Goal: Task Accomplishment & Management: Use online tool/utility

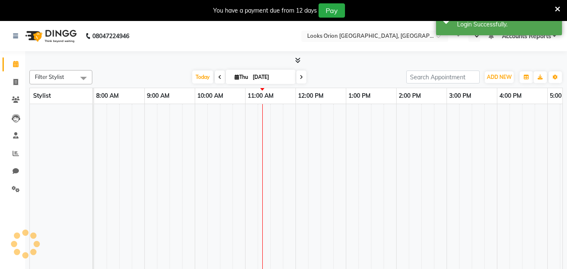
select select "en"
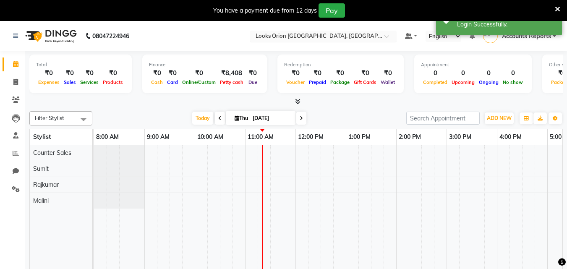
click at [326, 34] on input "text" at bounding box center [315, 37] width 122 height 8
click at [16, 158] on link "Reports" at bounding box center [13, 154] width 20 height 14
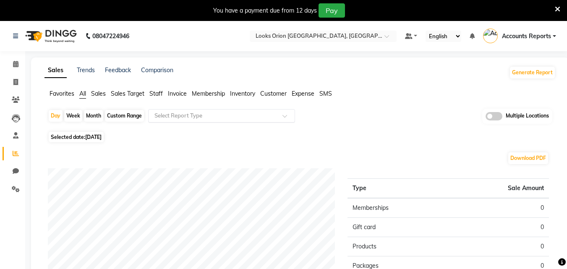
click at [165, 115] on input "text" at bounding box center [213, 116] width 121 height 8
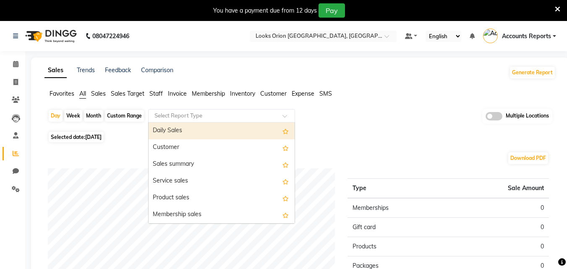
click at [170, 131] on div "Daily Sales" at bounding box center [222, 131] width 146 height 17
select select "filtered_report"
select select "pdf"
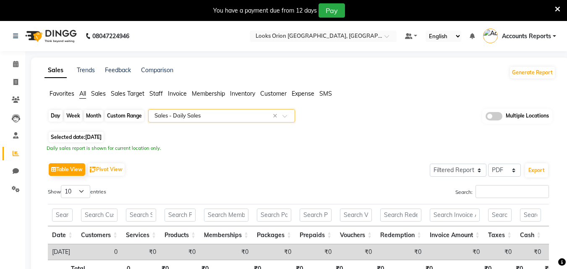
click at [56, 114] on div "Day" at bounding box center [56, 116] width 14 height 12
select select "9"
select select "2025"
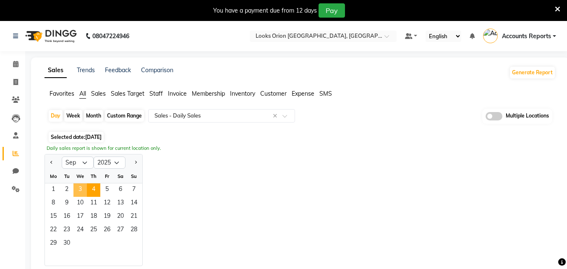
click at [76, 188] on span "3" at bounding box center [79, 190] width 13 height 13
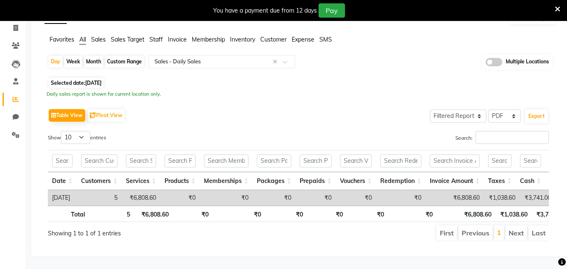
scroll to position [67, 0]
click at [238, 113] on div "Table View Pivot View Select Full Report Filtered Report Select CSV PDF Export …" at bounding box center [298, 174] width 501 height 135
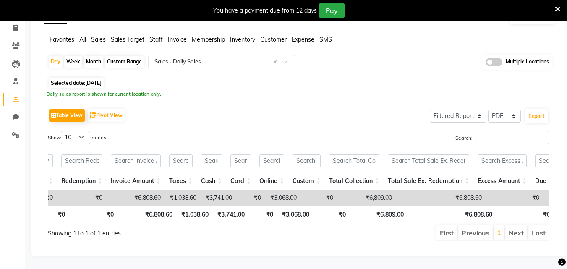
scroll to position [0, 296]
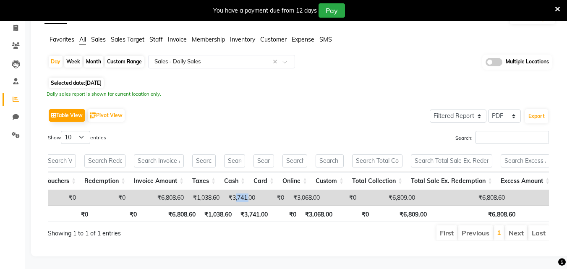
drag, startPoint x: 248, startPoint y: 182, endPoint x: 292, endPoint y: 191, distance: 45.1
click at [260, 190] on td "₹3,741.00" at bounding box center [242, 198] width 36 height 16
drag, startPoint x: 275, startPoint y: 188, endPoint x: 285, endPoint y: 188, distance: 9.7
click at [285, 190] on td "₹0" at bounding box center [274, 198] width 29 height 16
drag, startPoint x: 307, startPoint y: 186, endPoint x: 340, endPoint y: 186, distance: 33.2
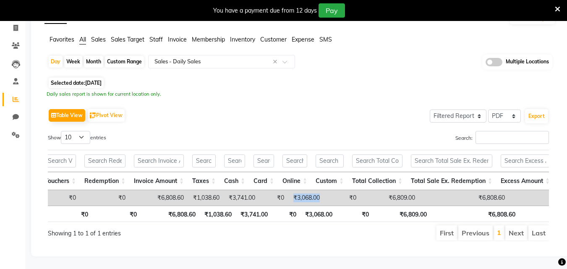
click at [340, 190] on tr "2025-09-03 5 ₹6,808.60 ₹0 ₹0 ₹0 ₹0 ₹0 ₹0 ₹6,808.60 ₹1,038.60 ₹3,741.00 ₹0 ₹3,06…" at bounding box center [511, 198] width 1519 height 16
click at [94, 80] on span "[DATE]" at bounding box center [93, 83] width 16 height 6
select select "9"
select select "2025"
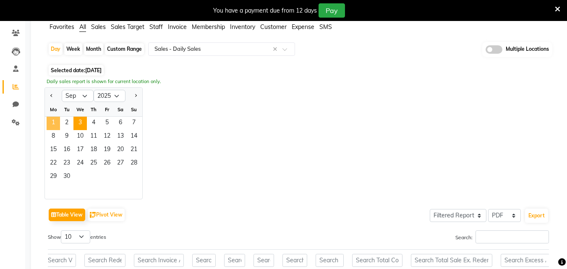
click at [56, 121] on span "1" at bounding box center [53, 123] width 13 height 13
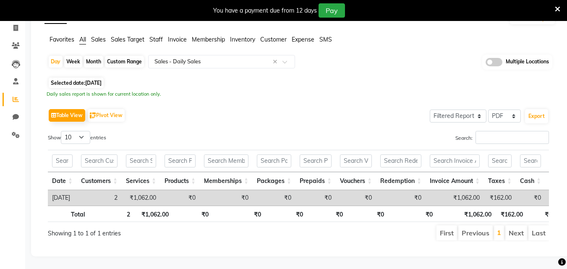
click at [186, 118] on div "Table View Pivot View Select Full Report Filtered Report Select CSV PDF Export …" at bounding box center [298, 174] width 501 height 135
drag, startPoint x: 208, startPoint y: 192, endPoint x: 304, endPoint y: 197, distance: 95.9
click at [304, 197] on div "Date Customers Services Products Memberships Packages Prepaids Vouchers Redempt…" at bounding box center [298, 198] width 501 height 16
click at [234, 155] on input "text" at bounding box center [226, 161] width 45 height 13
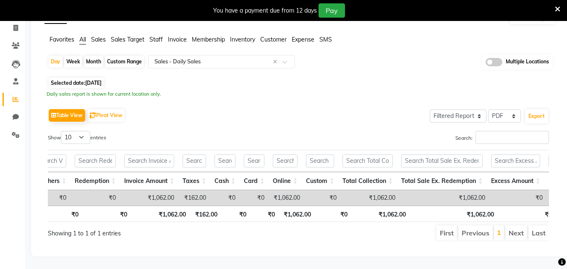
scroll to position [0, 307]
drag, startPoint x: 268, startPoint y: 184, endPoint x: 284, endPoint y: 184, distance: 16.0
click at [268, 190] on td "₹0" at bounding box center [253, 198] width 29 height 16
drag, startPoint x: 285, startPoint y: 184, endPoint x: 319, endPoint y: 183, distance: 33.6
click at [319, 190] on tr "2025-09-01 2 ₹1,062.00 ₹0 ₹0 ₹0 ₹0 ₹0 ₹0 ₹1,062.00 ₹162.00 ₹0 ₹0 ₹1,062.00 ₹0 ₹…" at bounding box center [495, 198] width 1509 height 16
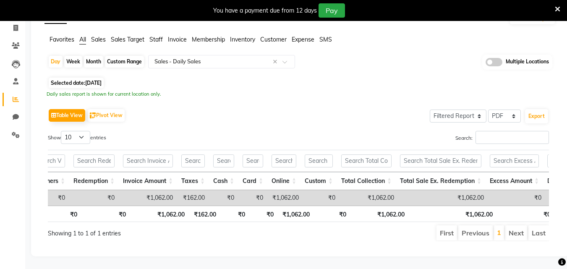
click at [102, 80] on span "01-09-2025" at bounding box center [93, 83] width 16 height 6
select select "9"
select select "2025"
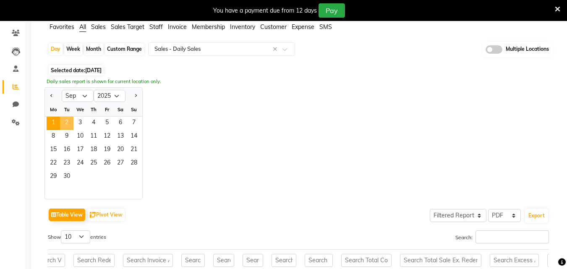
click at [67, 122] on span "2" at bounding box center [66, 123] width 13 height 13
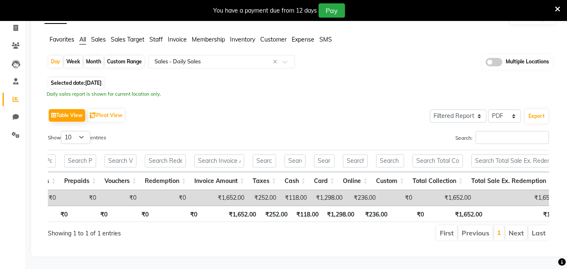
scroll to position [0, 362]
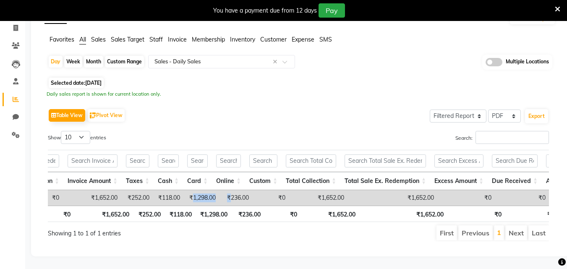
drag, startPoint x: 204, startPoint y: 186, endPoint x: 243, endPoint y: 185, distance: 39.1
click at [243, 190] on tr "2025-09-02 4 ₹1,652.00 ₹0 ₹0 ₹0 ₹0 ₹0 ₹0 ₹1,652.00 ₹252.00 ₹118.00 ₹1,298.00 ₹2…" at bounding box center [442, 198] width 1514 height 16
click at [102, 80] on span "[DATE]" at bounding box center [93, 83] width 16 height 6
select select "9"
select select "2025"
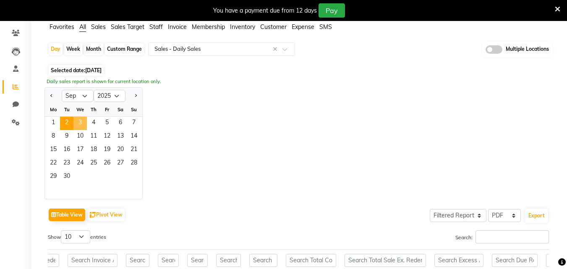
click at [82, 119] on span "3" at bounding box center [79, 123] width 13 height 13
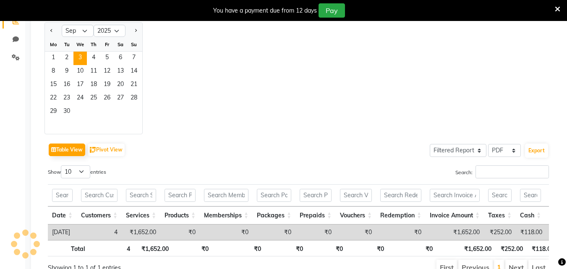
scroll to position [67, 0]
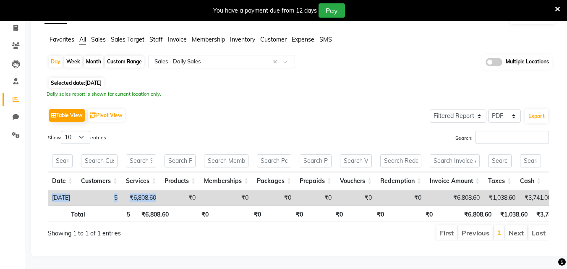
drag, startPoint x: 203, startPoint y: 193, endPoint x: 286, endPoint y: 195, distance: 83.2
click at [286, 195] on div "Date Customers Services Products Memberships Packages Prepaids Vouchers Redempt…" at bounding box center [298, 198] width 501 height 16
click at [242, 114] on div "Table View Pivot View Select Full Report Filtered Report Select CSV PDF Export …" at bounding box center [298, 174] width 501 height 135
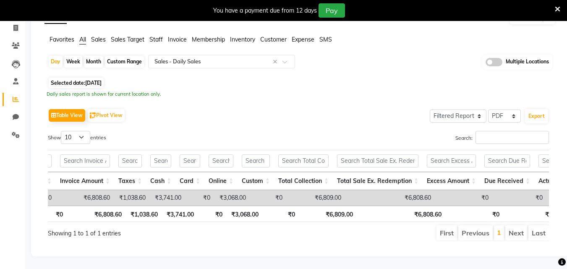
scroll to position [0, 344]
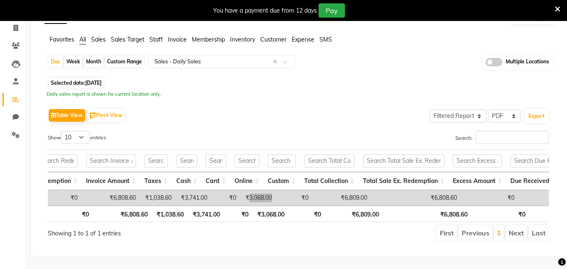
drag, startPoint x: 274, startPoint y: 184, endPoint x: 285, endPoint y: 185, distance: 11.4
click at [276, 190] on td "₹3,068.00" at bounding box center [259, 198] width 36 height 16
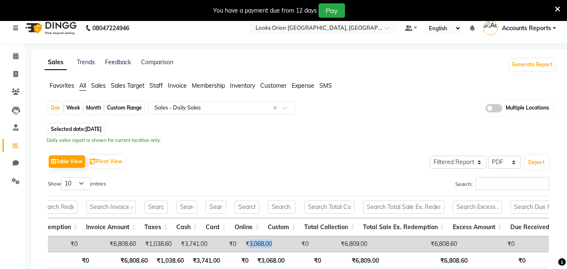
scroll to position [0, 0]
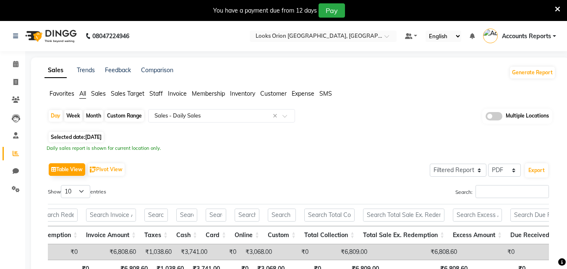
click at [92, 136] on span "[DATE]" at bounding box center [93, 137] width 16 height 6
select select "9"
select select "2025"
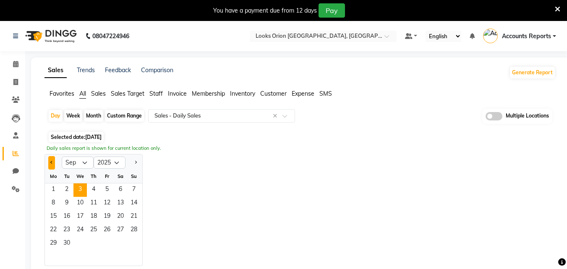
click at [54, 160] on button "Previous month" at bounding box center [51, 162] width 7 height 13
select select "8"
click at [136, 239] on span "31" at bounding box center [133, 243] width 13 height 13
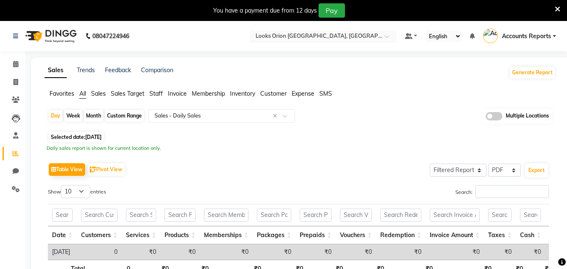
click at [302, 37] on input "text" at bounding box center [315, 37] width 122 height 8
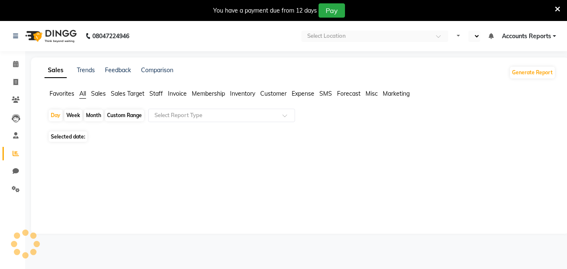
select select "en"
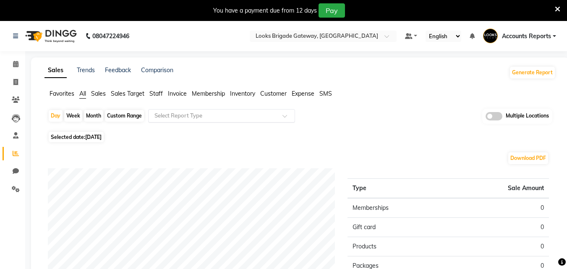
click at [182, 118] on input "text" at bounding box center [213, 116] width 121 height 8
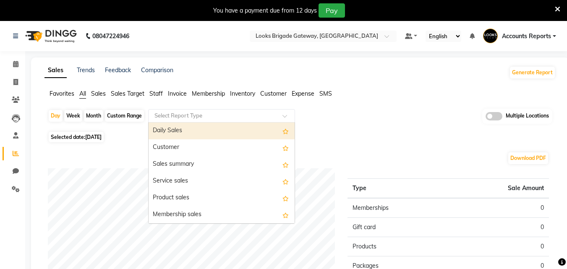
click at [174, 127] on div "Daily Sales" at bounding box center [222, 131] width 146 height 17
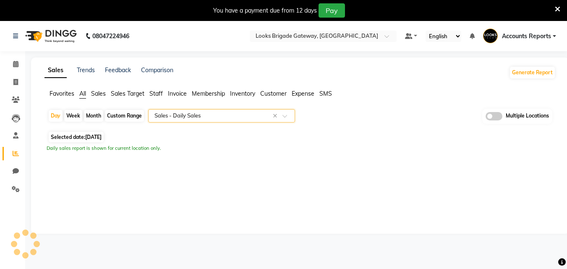
select select "full_report"
select select "pdf"
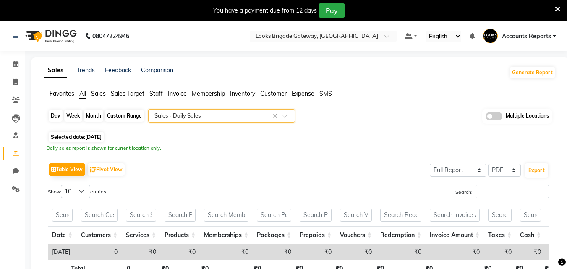
click at [54, 115] on div "Day" at bounding box center [56, 116] width 14 height 12
select select "9"
select select "2025"
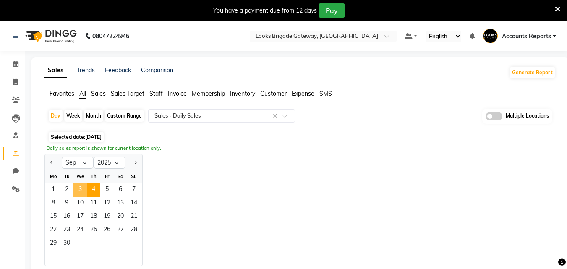
click at [81, 184] on span "3" at bounding box center [79, 190] width 13 height 13
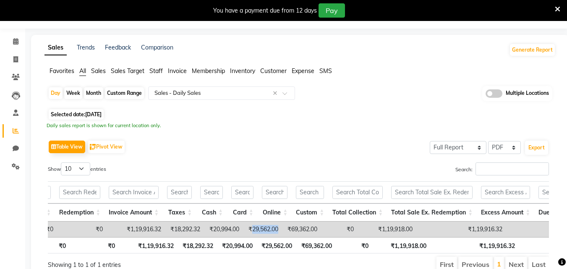
drag, startPoint x: 266, startPoint y: 229, endPoint x: 295, endPoint y: 229, distance: 29.0
click at [283, 229] on td "₹29,562.00" at bounding box center [263, 230] width 39 height 16
click at [98, 115] on span "[DATE]" at bounding box center [93, 114] width 16 height 6
select select "9"
select select "2025"
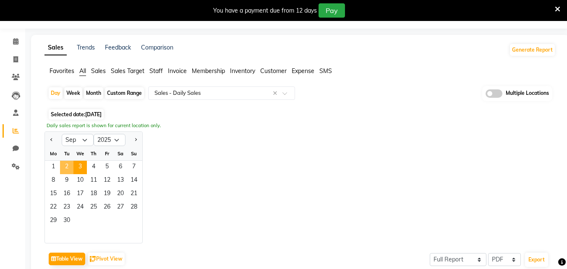
click at [66, 165] on span "2" at bounding box center [66, 167] width 13 height 13
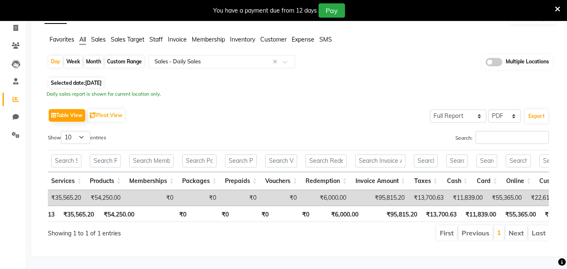
scroll to position [0, 152]
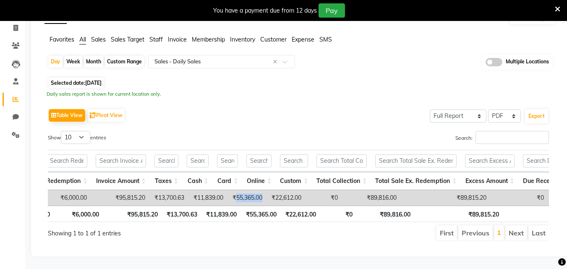
drag, startPoint x: 248, startPoint y: 184, endPoint x: 284, endPoint y: 186, distance: 36.2
click at [284, 190] on tr "2025-09-02 13 ₹35,565.20 ₹54,250.00 ₹0 ₹0 ₹0 ₹0 ₹6,000.00 ₹95,815.20 ₹13,700.63…" at bounding box center [483, 198] width 1540 height 16
click at [95, 76] on div "Day Week Month Custom Range Select Report Type × Sales - Daily Sales × Multiple…" at bounding box center [301, 152] width 512 height 194
click at [100, 80] on span "[DATE]" at bounding box center [93, 83] width 16 height 6
select select "9"
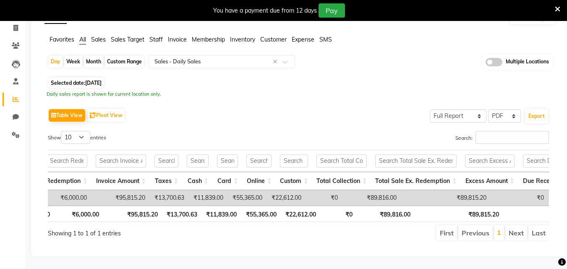
select select "2025"
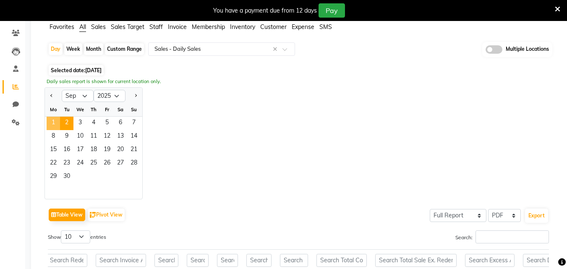
click at [55, 121] on span "1" at bounding box center [53, 123] width 13 height 13
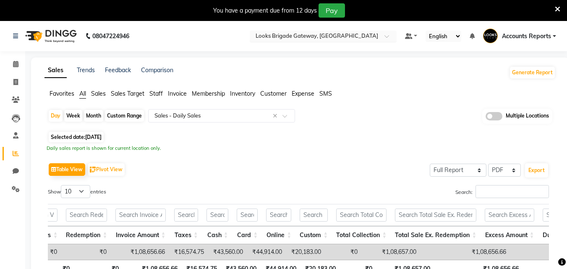
click at [337, 33] on input "text" at bounding box center [315, 37] width 122 height 8
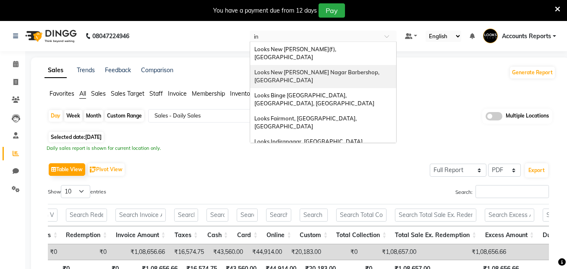
type input "ind"
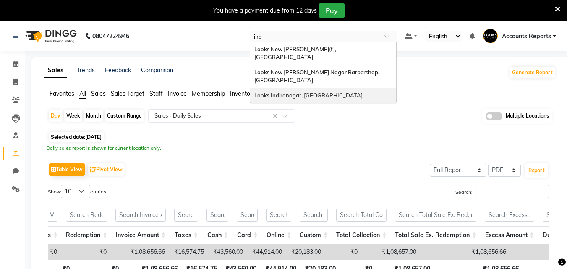
click at [308, 88] on div "Looks Indiranagar, [GEOGRAPHIC_DATA]" at bounding box center [323, 95] width 146 height 15
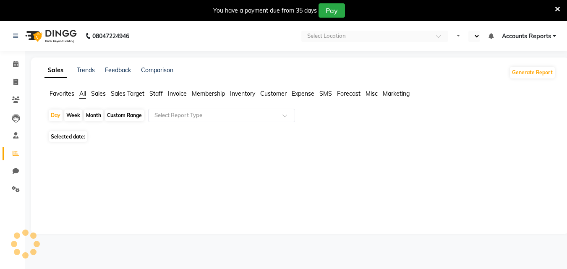
select select "en"
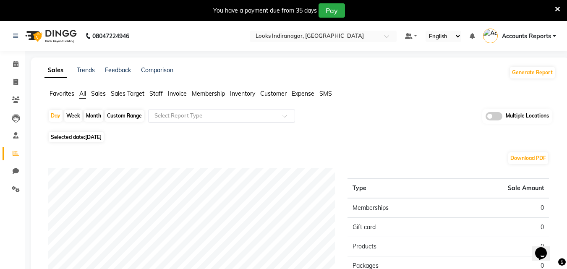
click at [203, 113] on input "text" at bounding box center [213, 116] width 121 height 8
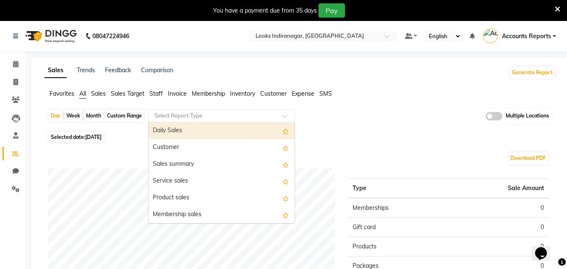
click at [181, 131] on div "Daily Sales" at bounding box center [222, 131] width 146 height 17
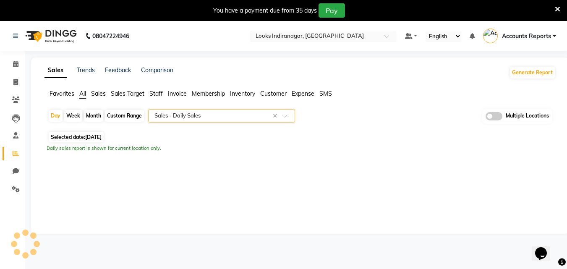
select select "full_report"
select select "csv"
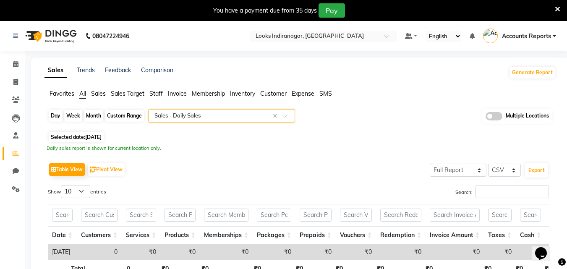
click at [52, 116] on div "Day" at bounding box center [56, 116] width 14 height 12
select select "9"
select select "2025"
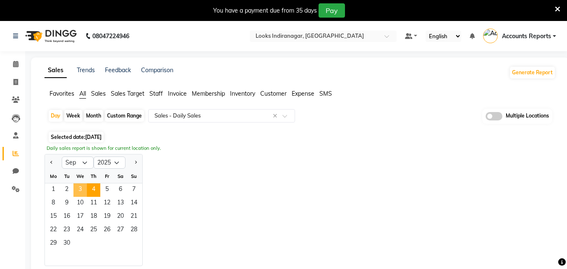
click at [79, 184] on span "3" at bounding box center [79, 190] width 13 height 13
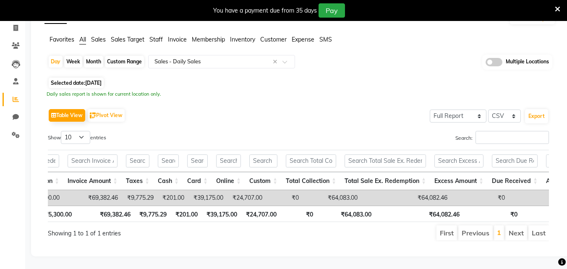
scroll to position [0, 374]
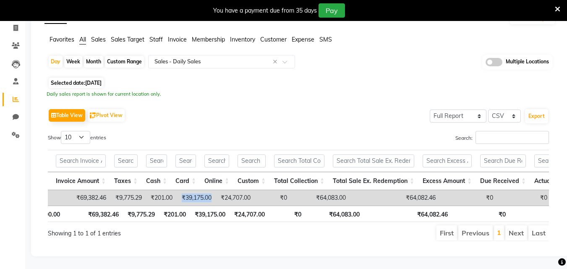
drag, startPoint x: 196, startPoint y: 181, endPoint x: 231, endPoint y: 184, distance: 35.3
click at [231, 190] on tr "[DATE] 13 ₹43,282.40 ₹800.00 ₹0 ₹0 ₹20,000.06 ₹0 ₹5,300.00 ₹69,382.46 ₹9,775.29…" at bounding box center [438, 198] width 1528 height 16
click at [99, 80] on span "[DATE]" at bounding box center [93, 83] width 16 height 6
select select "9"
select select "2025"
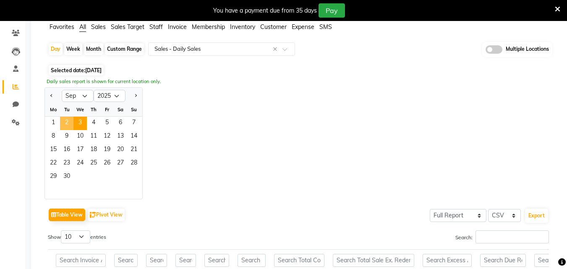
click at [71, 123] on span "2" at bounding box center [66, 123] width 13 height 13
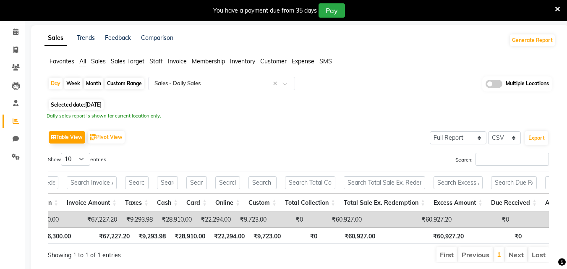
scroll to position [0, 0]
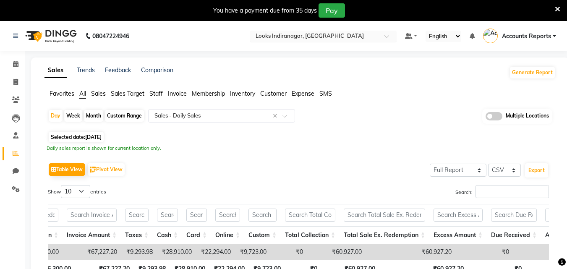
click at [313, 35] on input "text" at bounding box center [315, 37] width 122 height 8
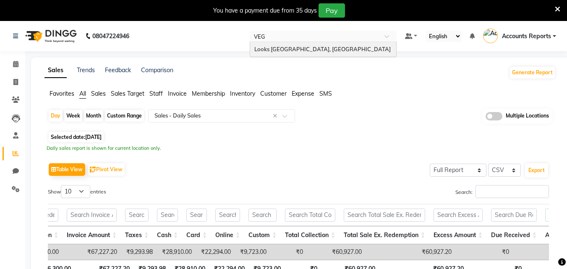
type input "[PERSON_NAME]"
click at [297, 48] on span "Looks [GEOGRAPHIC_DATA], [GEOGRAPHIC_DATA]" at bounding box center [323, 49] width 136 height 7
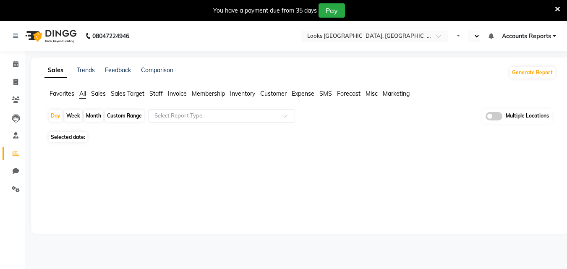
select select "en"
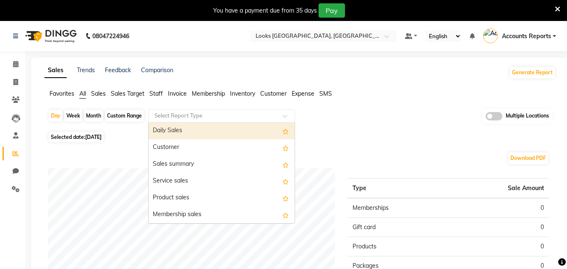
click at [184, 122] on ng-select "Select Report Type Daily Sales Customer Sales summary Service sales Product sal…" at bounding box center [221, 115] width 147 height 13
click at [182, 129] on div "Daily Sales" at bounding box center [222, 131] width 146 height 17
select select "filtered_report"
select select "pdf"
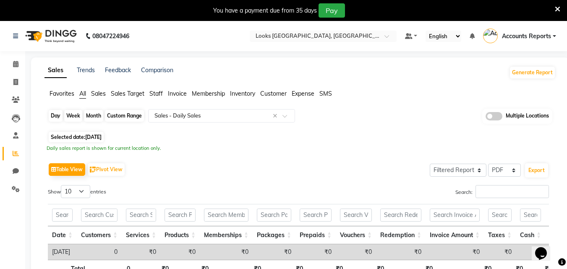
click at [58, 116] on div "Day" at bounding box center [56, 116] width 14 height 12
select select "9"
select select "2025"
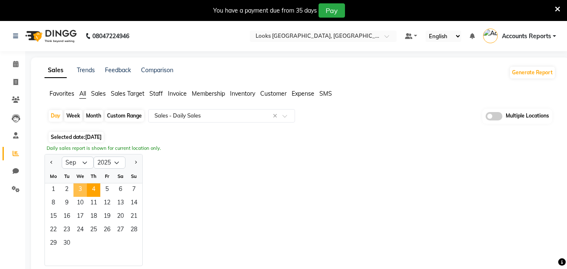
click at [80, 190] on span "3" at bounding box center [79, 190] width 13 height 13
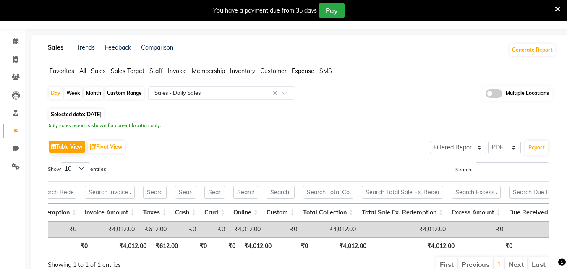
scroll to position [0, 348]
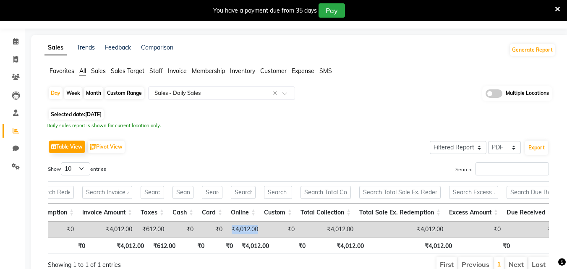
drag, startPoint x: 244, startPoint y: 228, endPoint x: 276, endPoint y: 232, distance: 33.0
click at [276, 232] on tr "2025-09-03 1 ₹4,012.00 ₹0 ₹0 ₹0 ₹0 ₹0 ₹0 ₹4,012.00 ₹612.00 ₹0 ₹0 ₹4,012.00 ₹0 ₹…" at bounding box center [454, 230] width 1509 height 16
click at [56, 93] on div "Day" at bounding box center [56, 93] width 14 height 12
select select "9"
select select "2025"
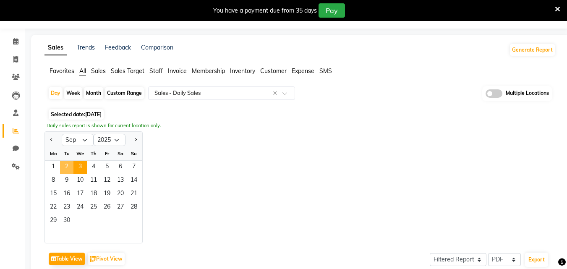
click at [68, 162] on span "2" at bounding box center [66, 167] width 13 height 13
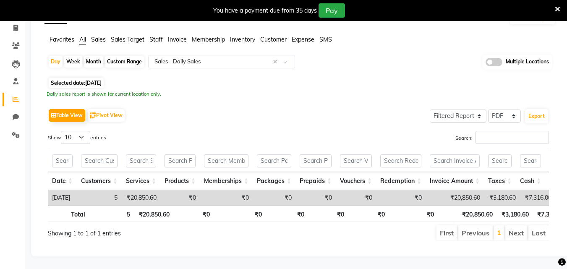
scroll to position [0, 152]
